Goal: Task Accomplishment & Management: Use online tool/utility

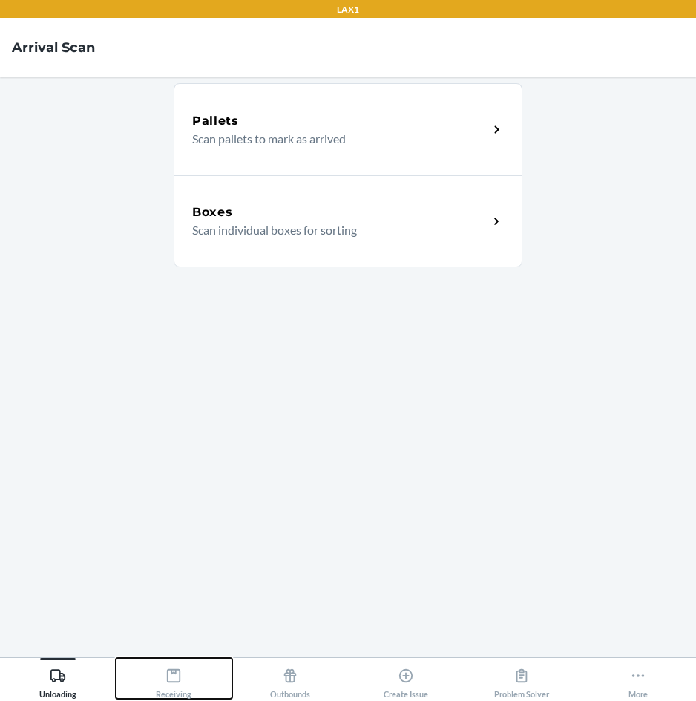
click at [168, 678] on icon at bounding box center [173, 675] width 13 height 13
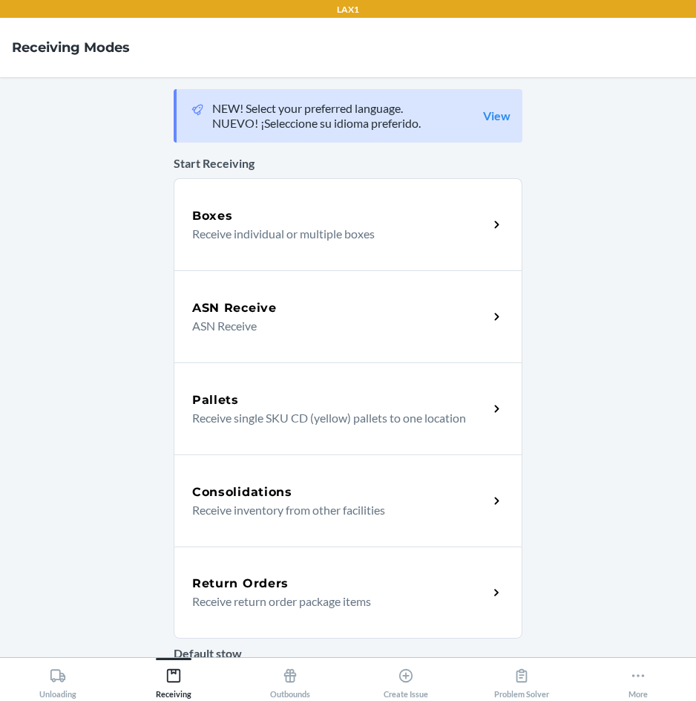
click at [249, 581] on h5 "Return Orders" at bounding box center [240, 583] width 96 height 18
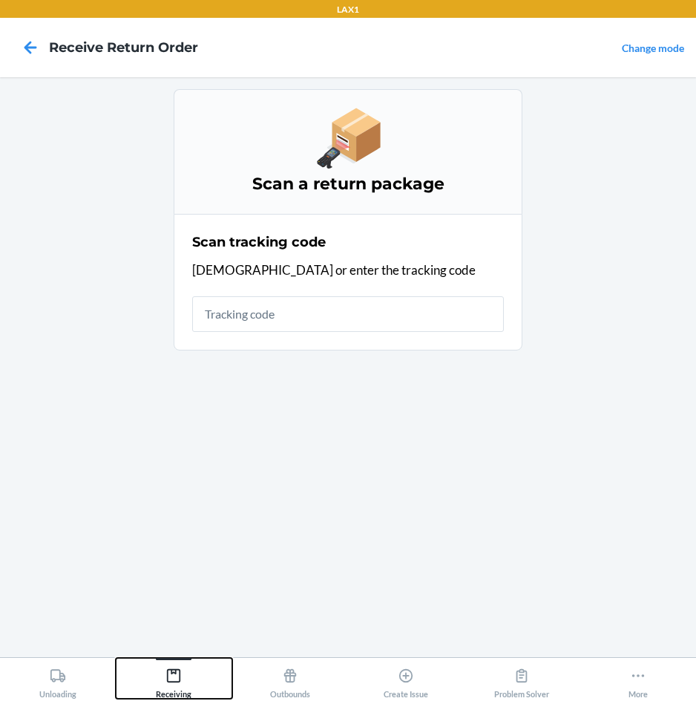
click at [178, 675] on icon at bounding box center [173, 675] width 16 height 16
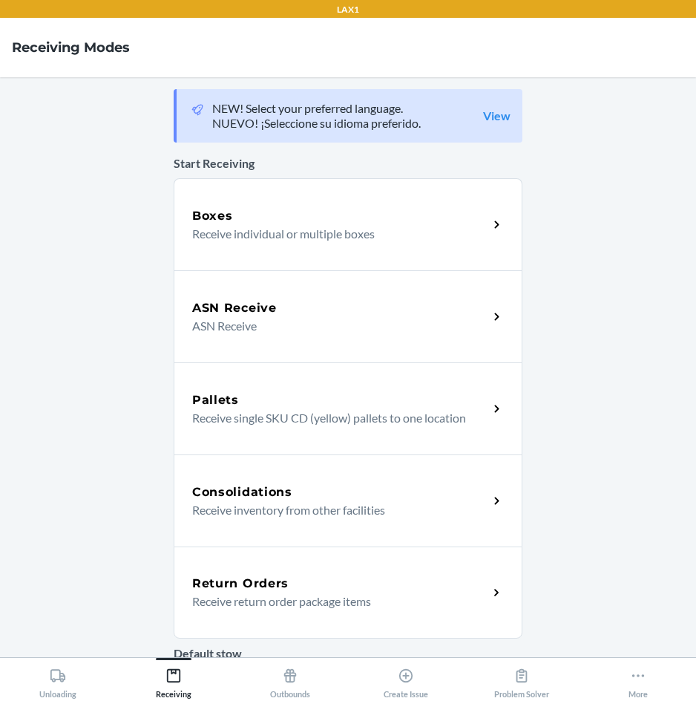
click at [258, 588] on h5 "Return Orders" at bounding box center [240, 583] width 96 height 18
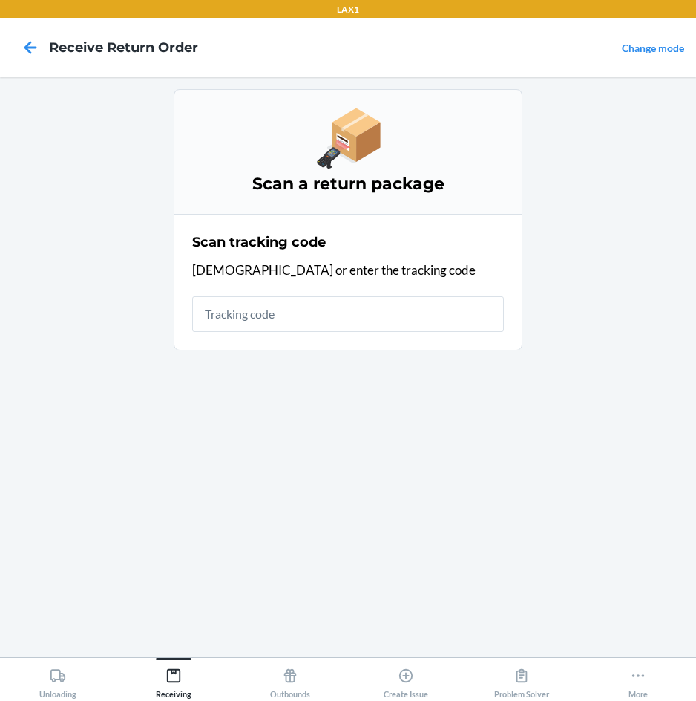
click at [415, 300] on input "text" at bounding box center [348, 314] width 312 height 36
click at [470, 315] on input "text" at bounding box center [348, 314] width 312 height 36
click at [386, 314] on input "text" at bounding box center [348, 314] width 312 height 36
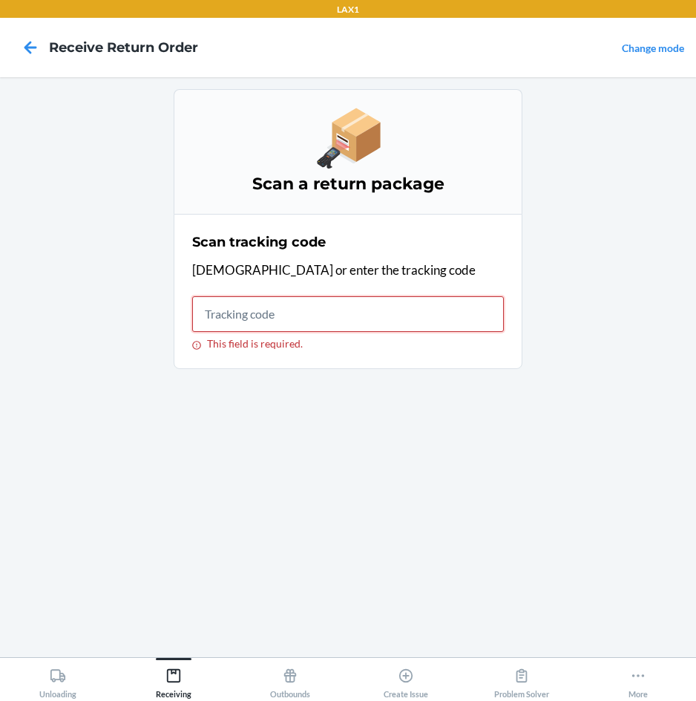
click at [328, 321] on input "This field is required." at bounding box center [348, 314] width 312 height 36
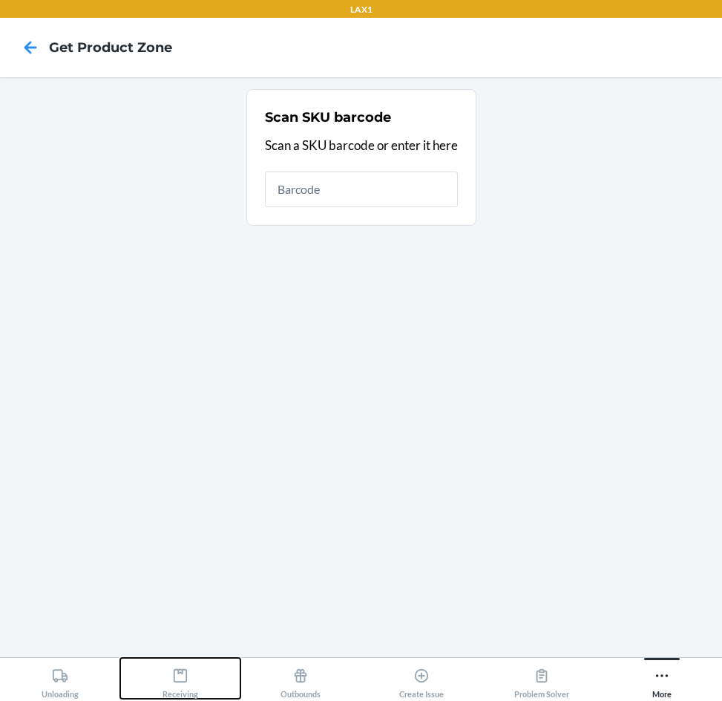
click at [186, 679] on icon at bounding box center [180, 675] width 13 height 13
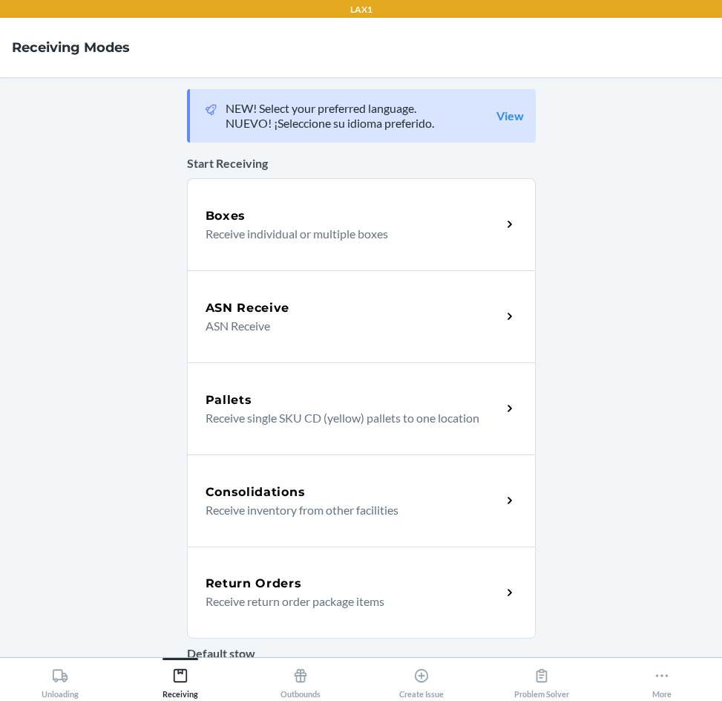
click at [295, 594] on p "Receive return order package items" at bounding box center [348, 601] width 284 height 18
